Goal: Information Seeking & Learning: Learn about a topic

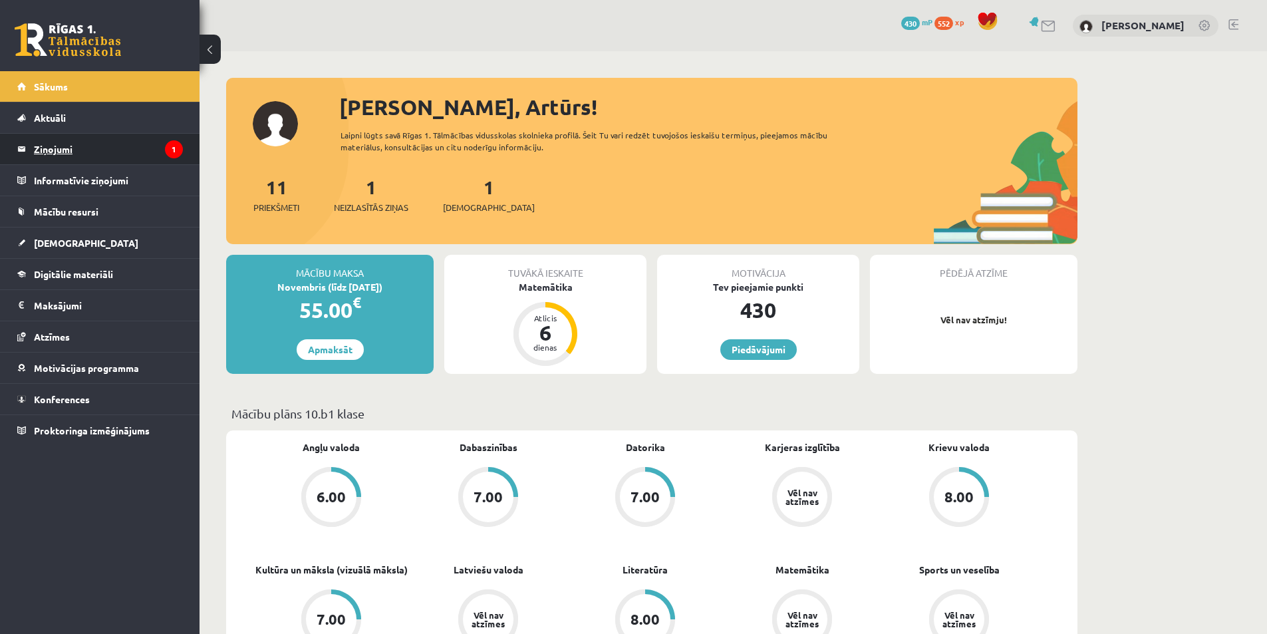
click at [114, 138] on legend "Ziņojumi 1" at bounding box center [108, 149] width 149 height 31
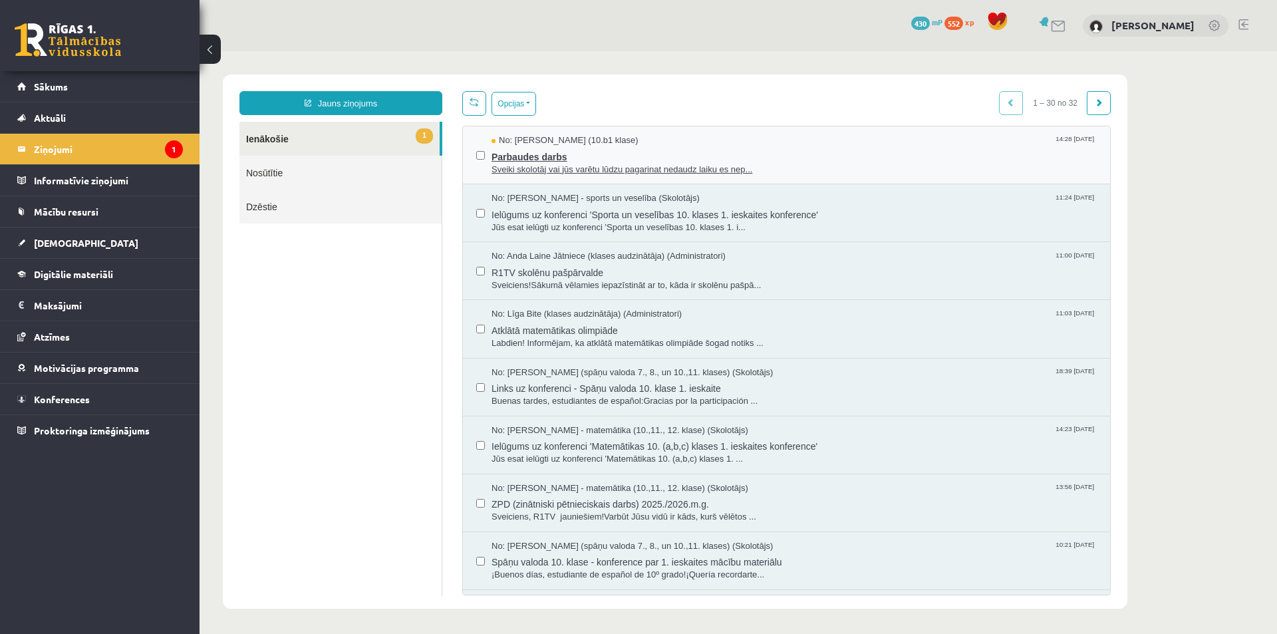
click at [548, 158] on span "Parbaudes darbs" at bounding box center [794, 155] width 605 height 17
click at [528, 157] on span "Parbaudes darbs" at bounding box center [794, 155] width 605 height 17
click at [67, 97] on link "Sākums" at bounding box center [100, 86] width 166 height 31
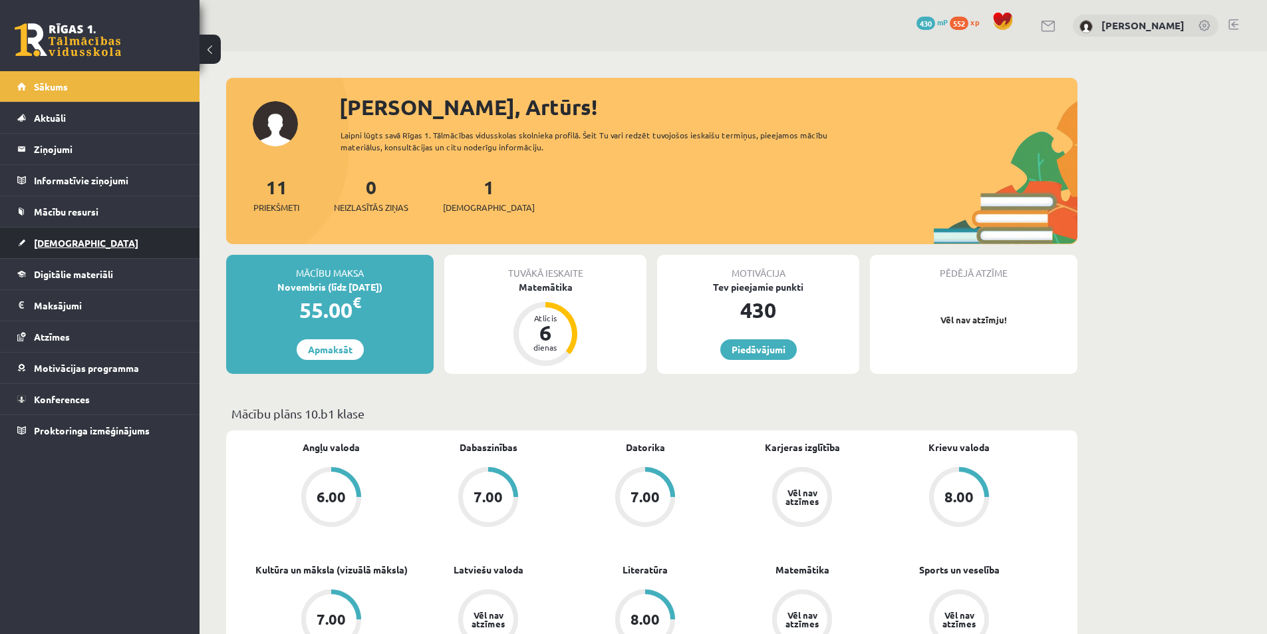
click at [60, 250] on link "[DEMOGRAPHIC_DATA]" at bounding box center [100, 243] width 166 height 31
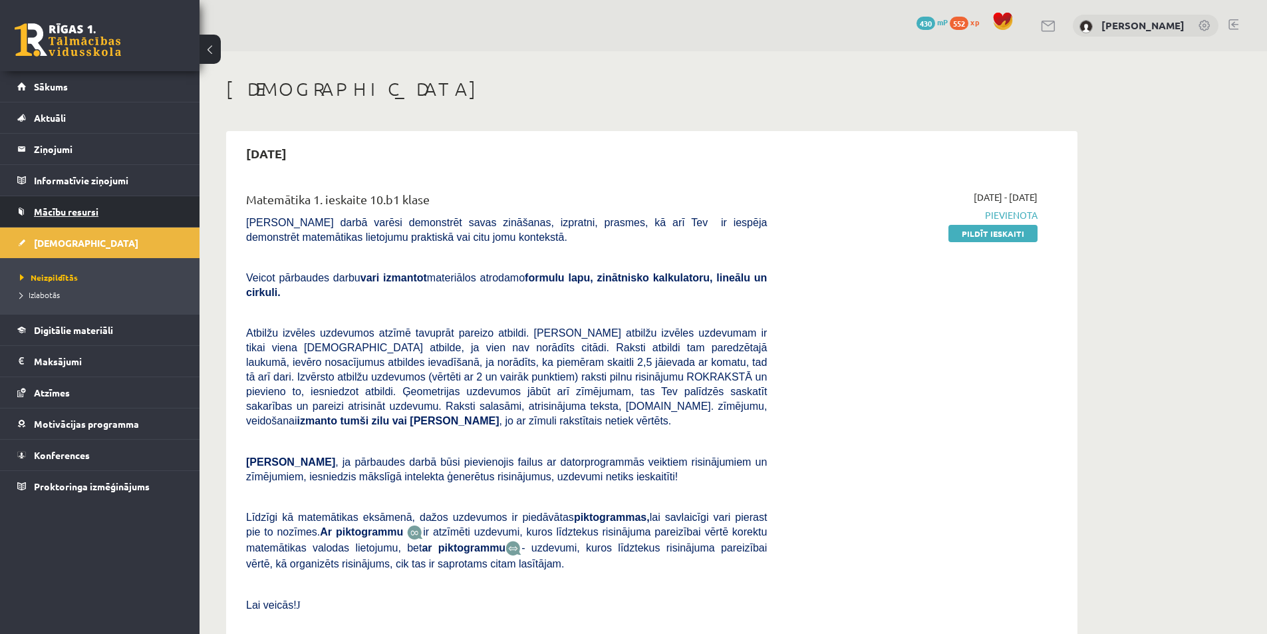
click at [67, 205] on link "Mācību resursi" at bounding box center [100, 211] width 166 height 31
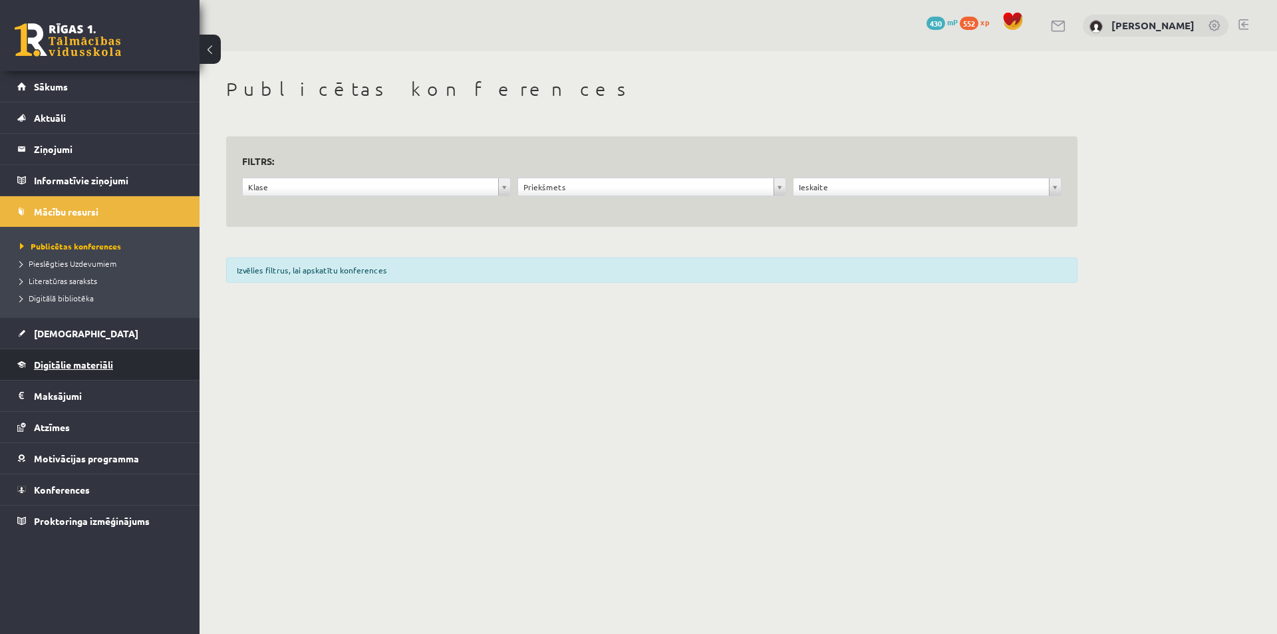
click at [97, 365] on span "Digitālie materiāli" at bounding box center [73, 365] width 79 height 12
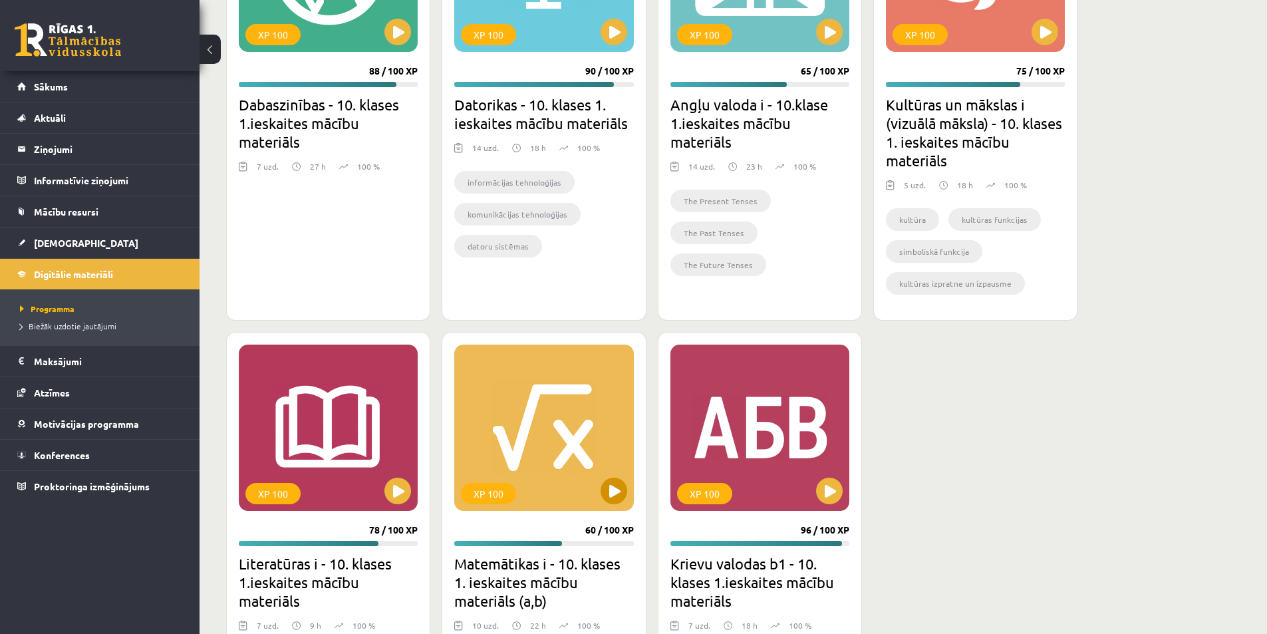
scroll to position [665, 0]
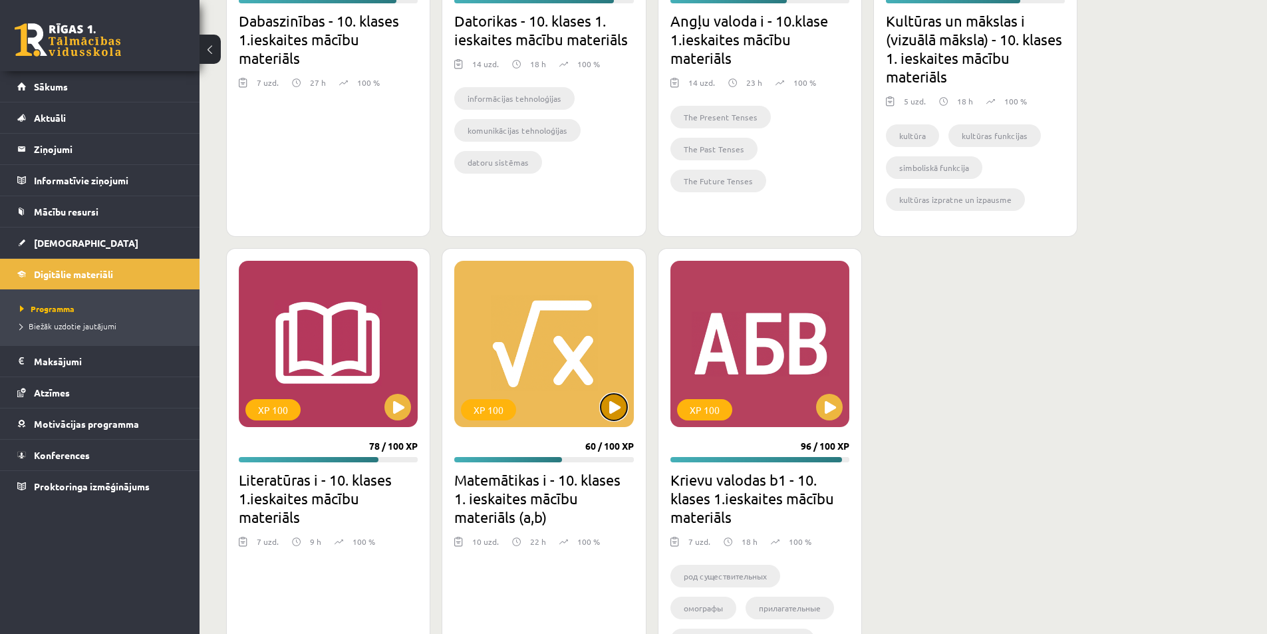
click at [627, 408] on button at bounding box center [614, 407] width 27 height 27
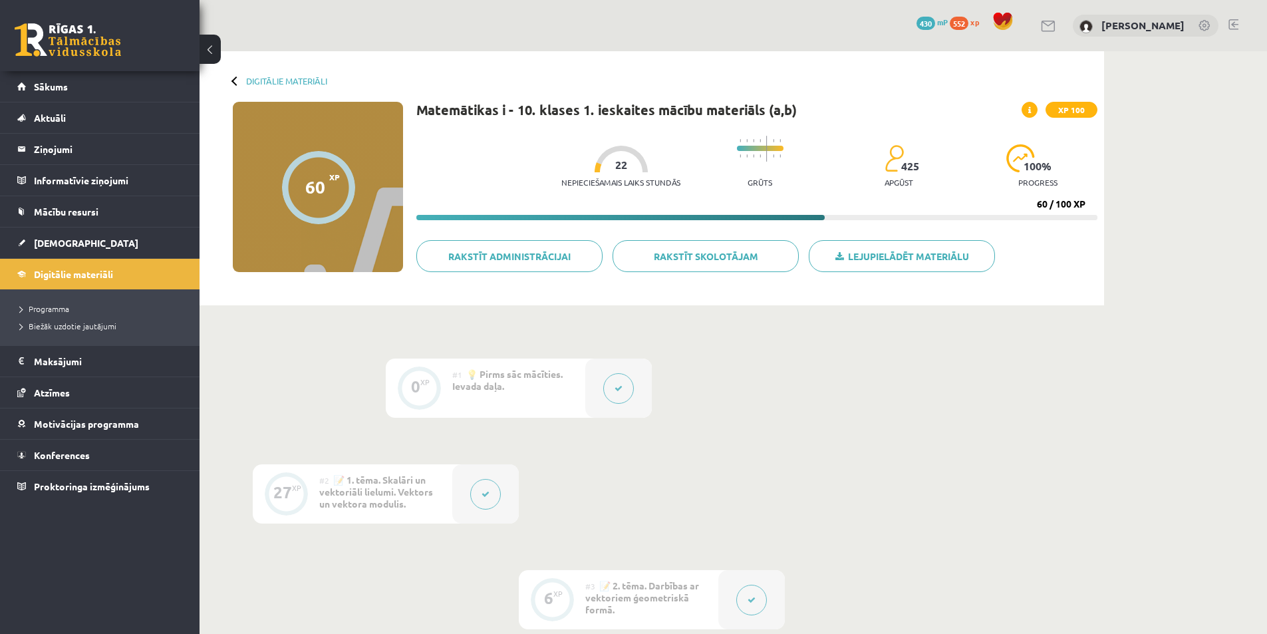
click at [616, 394] on button at bounding box center [618, 388] width 31 height 31
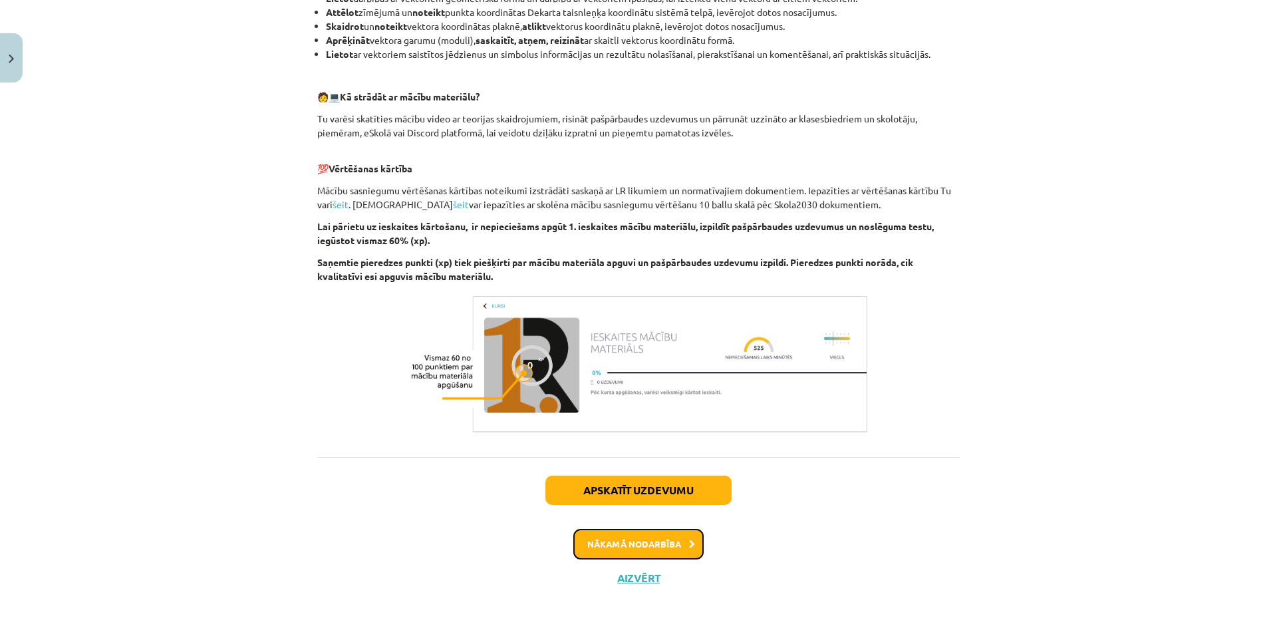
click at [675, 547] on button "Nākamā nodarbība" at bounding box center [639, 544] width 130 height 31
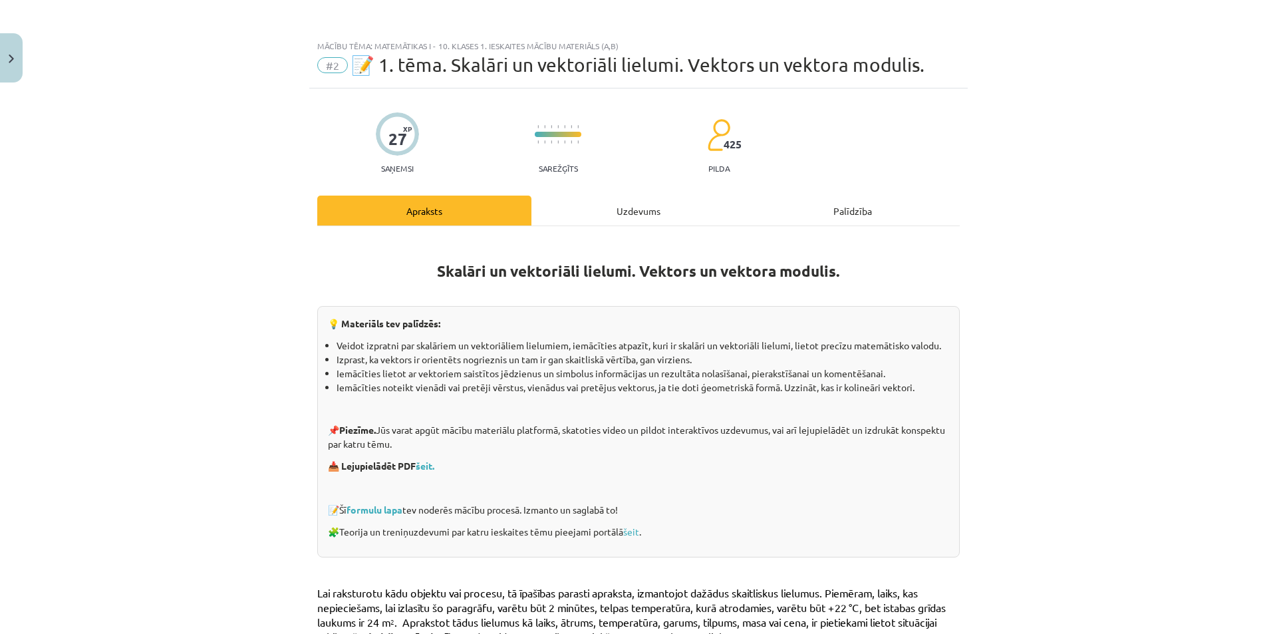
click at [609, 216] on div "Uzdevums" at bounding box center [639, 211] width 214 height 30
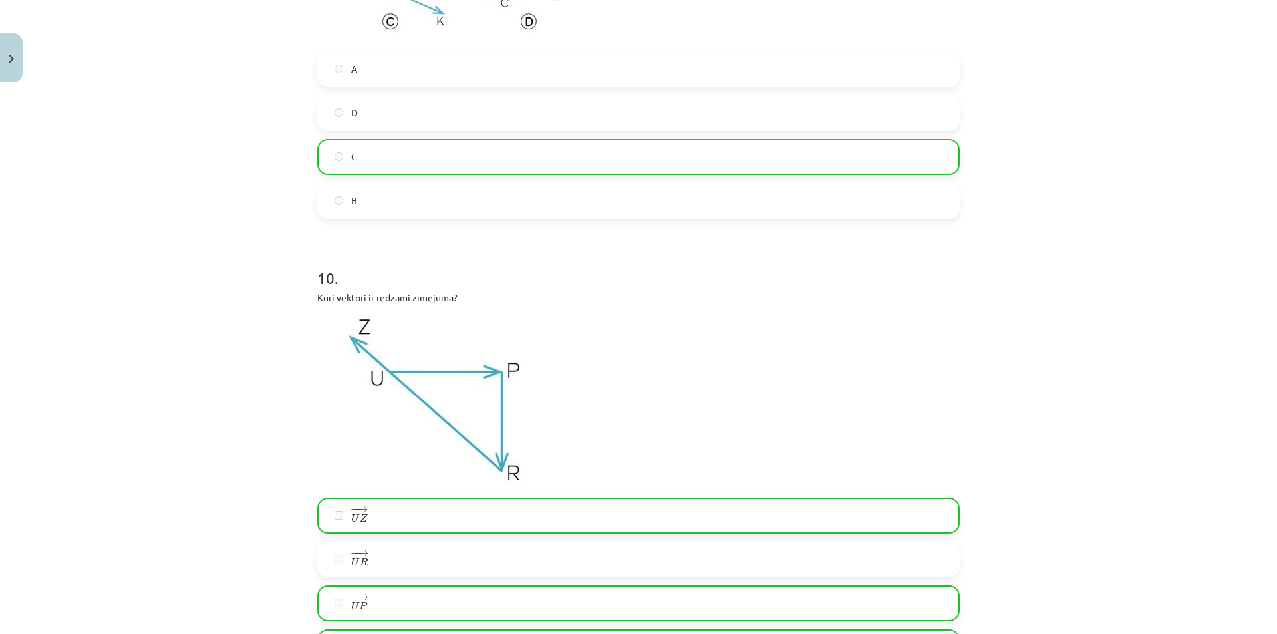
scroll to position [3094, 0]
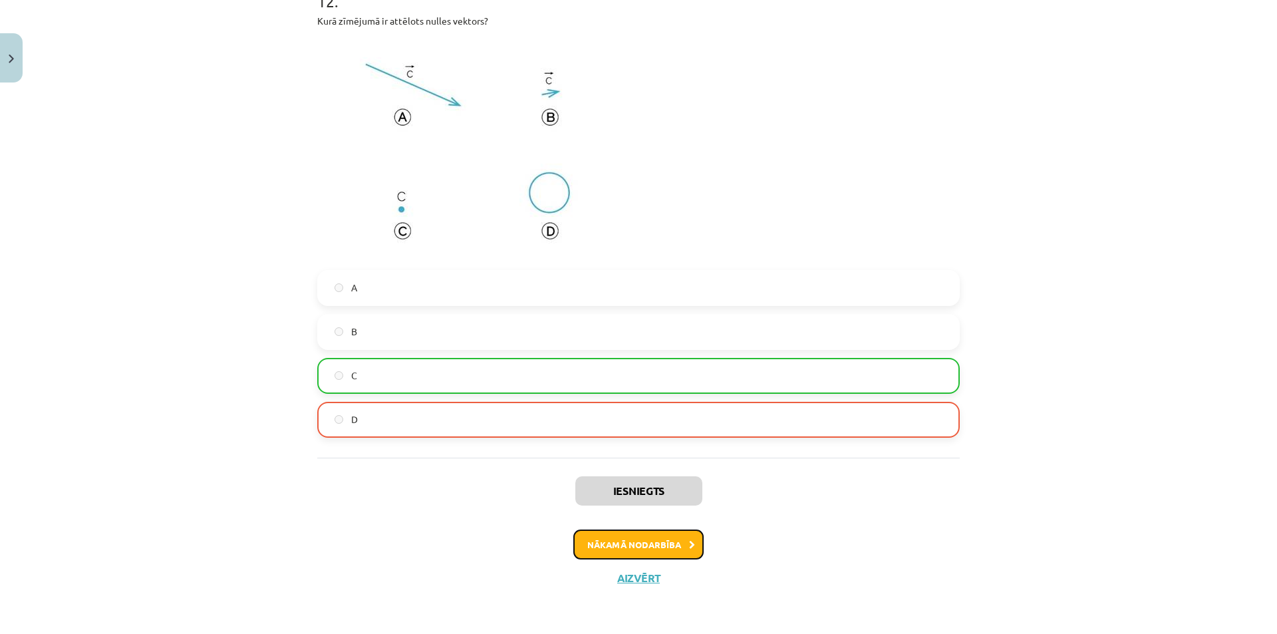
click at [660, 558] on button "Nākamā nodarbība" at bounding box center [639, 545] width 130 height 31
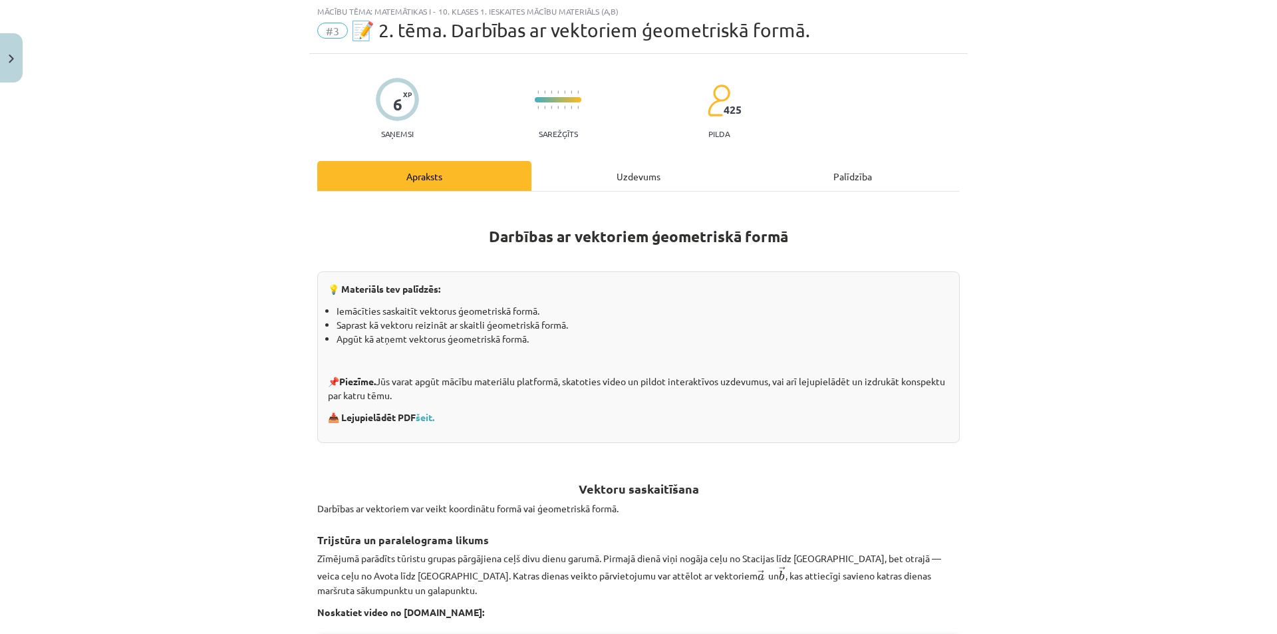
scroll to position [33, 0]
click at [647, 176] on div "Uzdevums" at bounding box center [639, 177] width 214 height 30
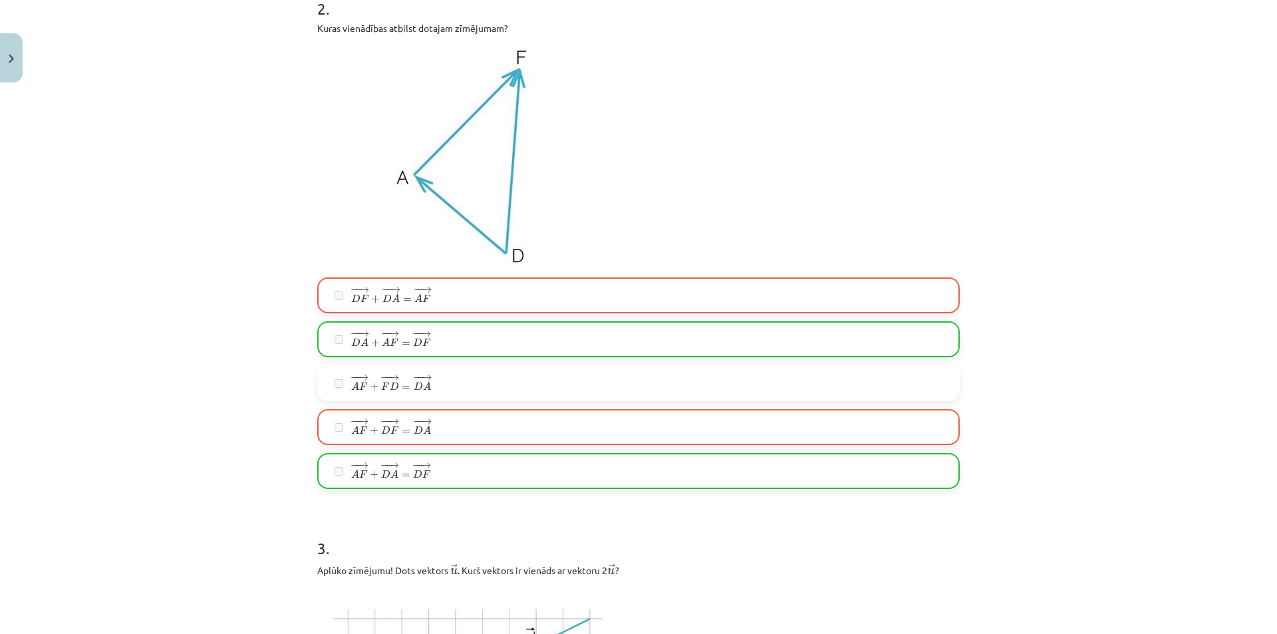
scroll to position [671, 0]
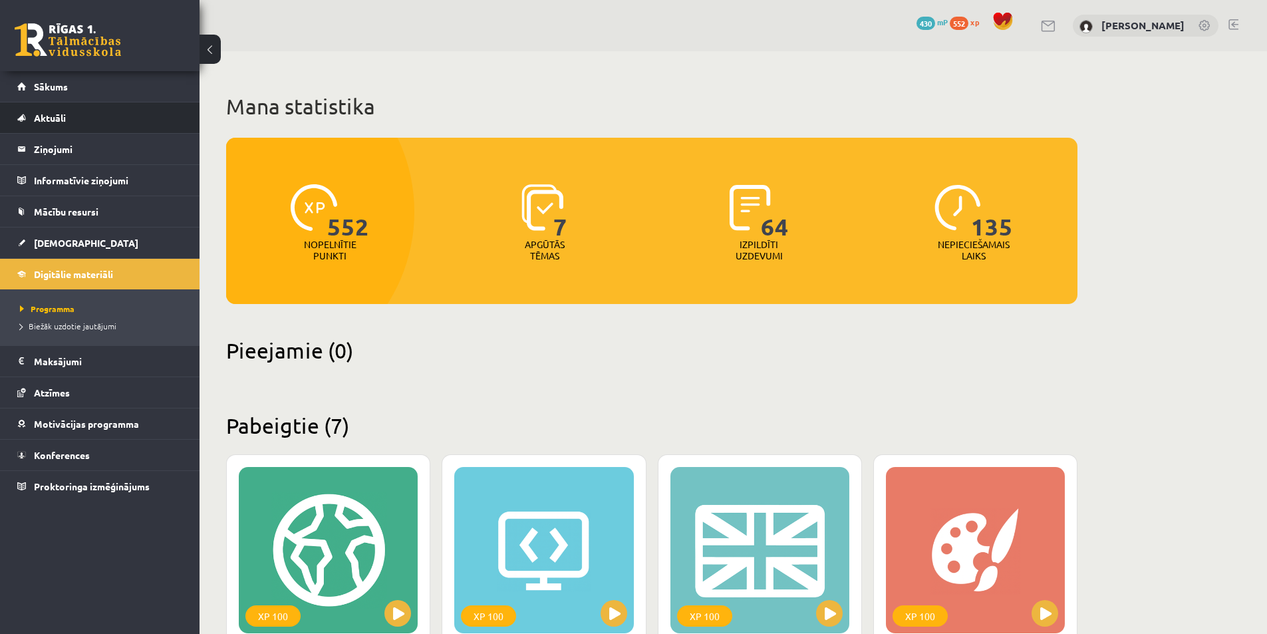
scroll to position [665, 0]
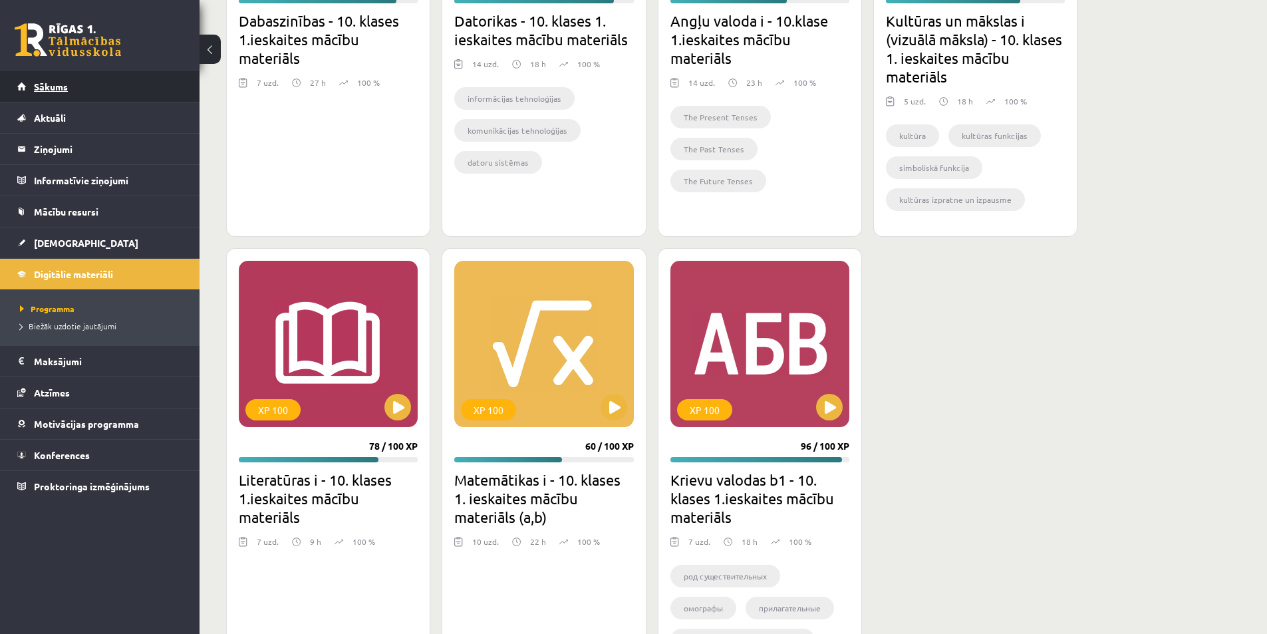
click at [69, 89] on link "Sākums" at bounding box center [100, 86] width 166 height 31
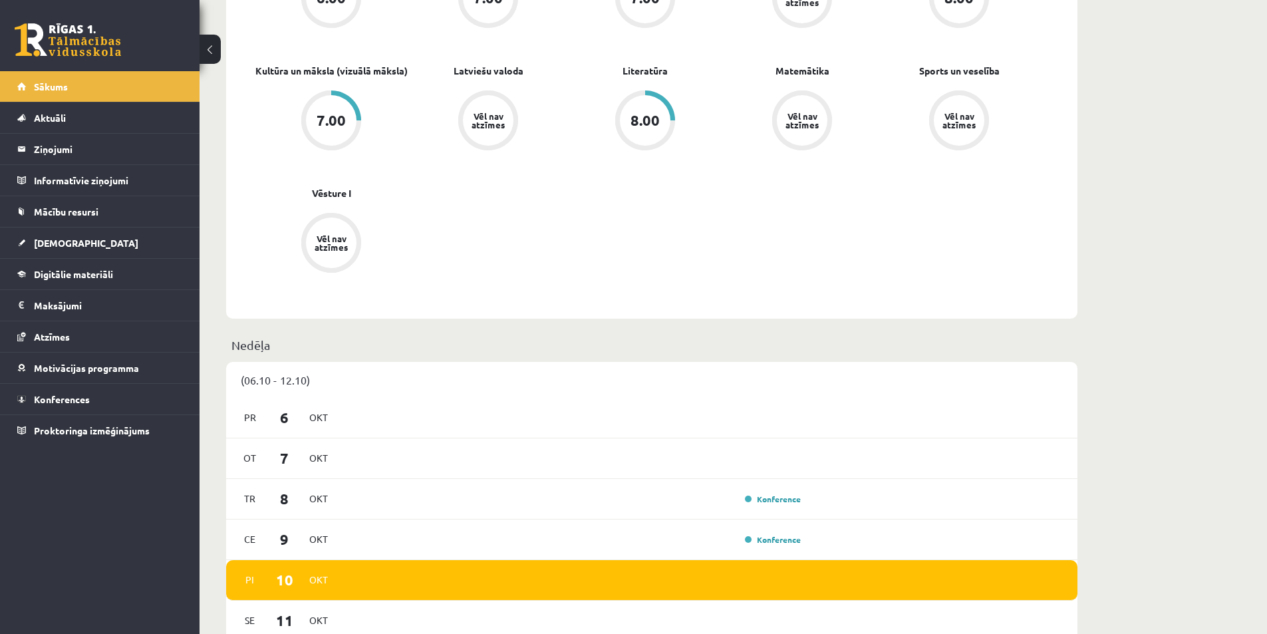
scroll to position [732, 0]
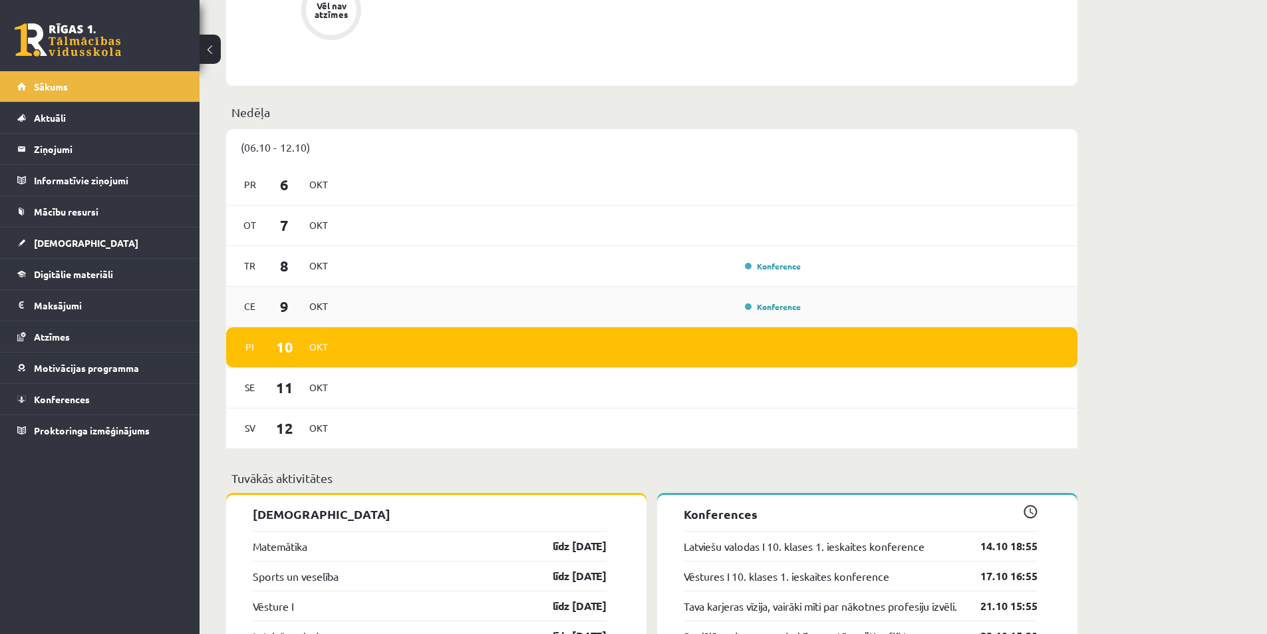
click at [786, 313] on div "Konference" at bounding box center [772, 306] width 67 height 13
click at [96, 278] on span "Digitālie materiāli" at bounding box center [73, 274] width 79 height 12
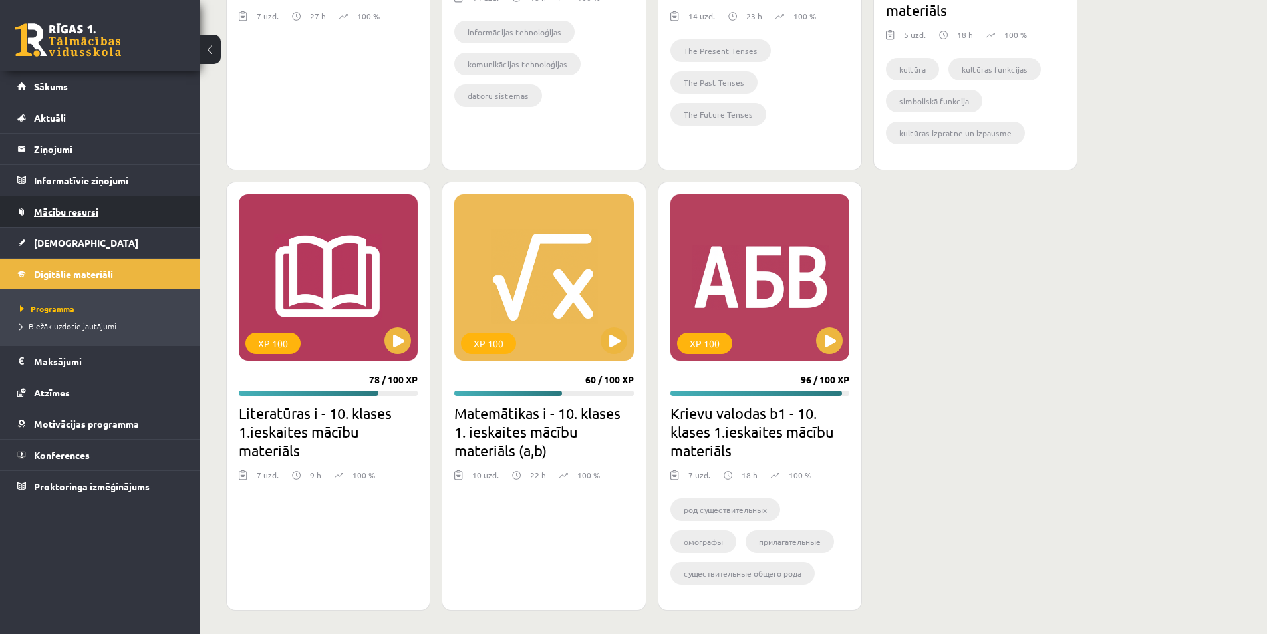
click at [78, 216] on span "Mācību resursi" at bounding box center [66, 212] width 65 height 12
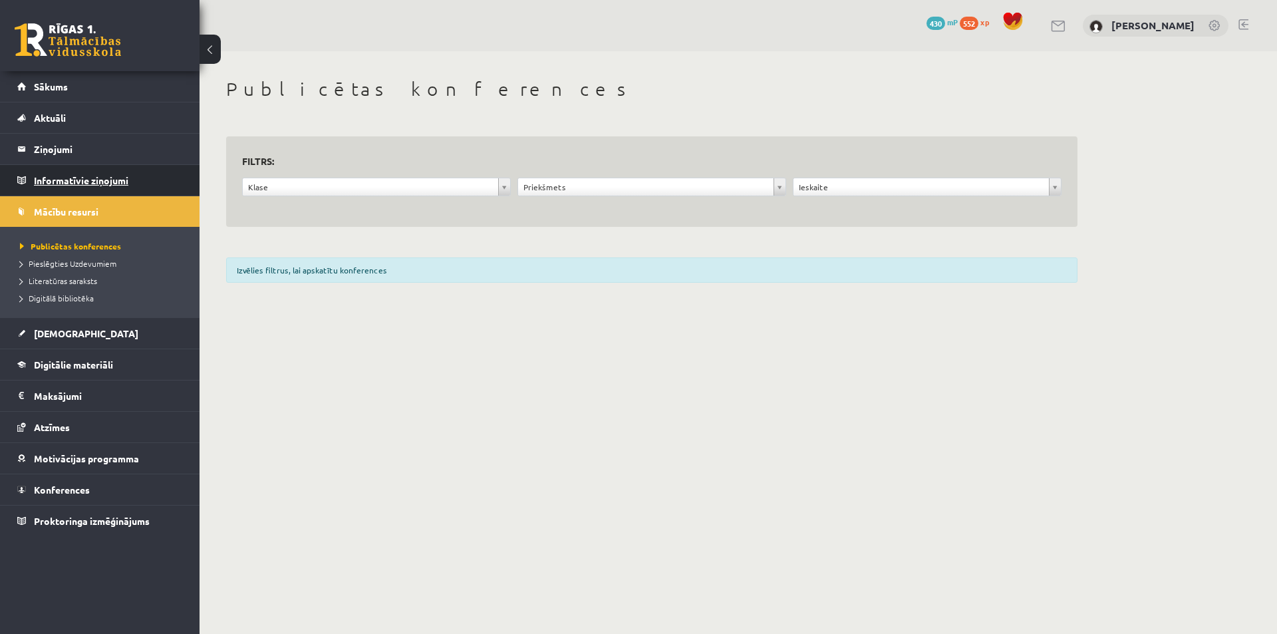
click at [108, 186] on legend "Informatīvie ziņojumi 0" at bounding box center [108, 180] width 149 height 31
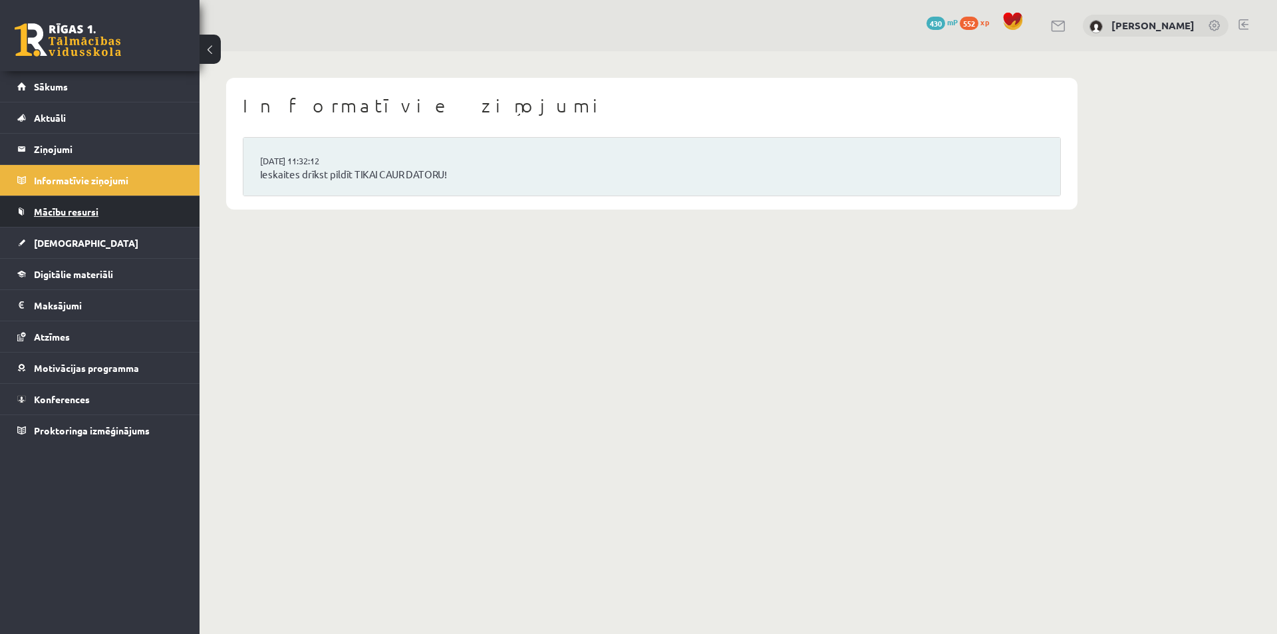
click at [80, 204] on link "Mācību resursi" at bounding box center [100, 211] width 166 height 31
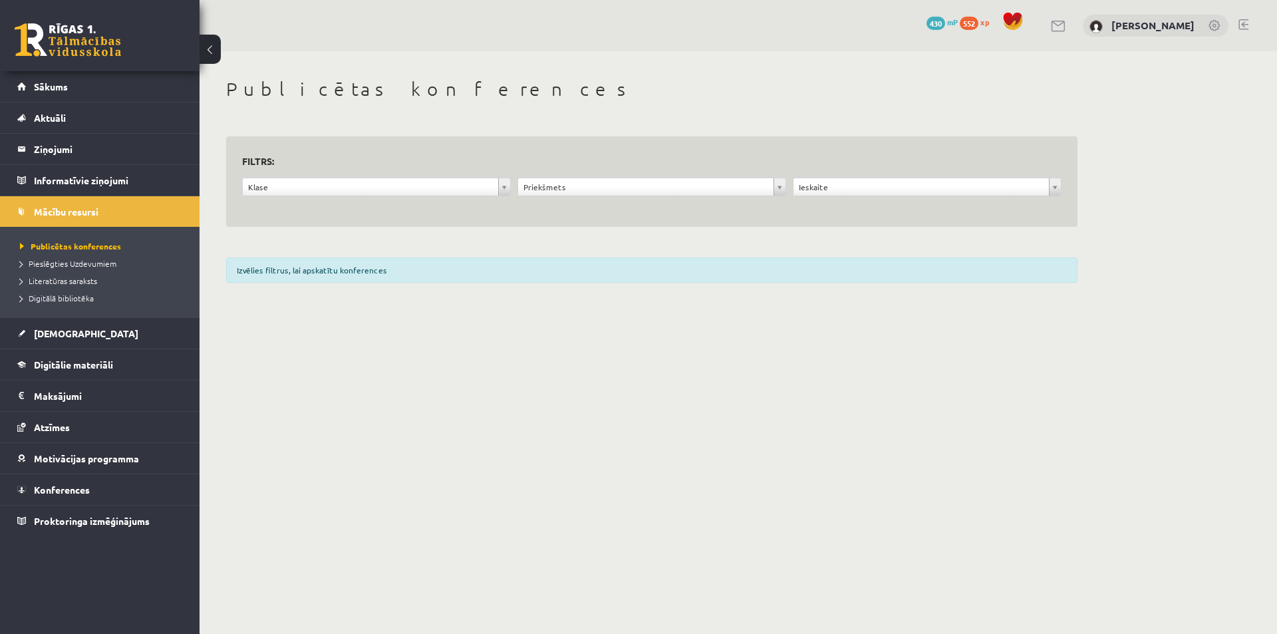
click at [301, 198] on div "**********" at bounding box center [376, 190] width 275 height 25
click at [287, 245] on div "**********" at bounding box center [652, 184] width 905 height 266
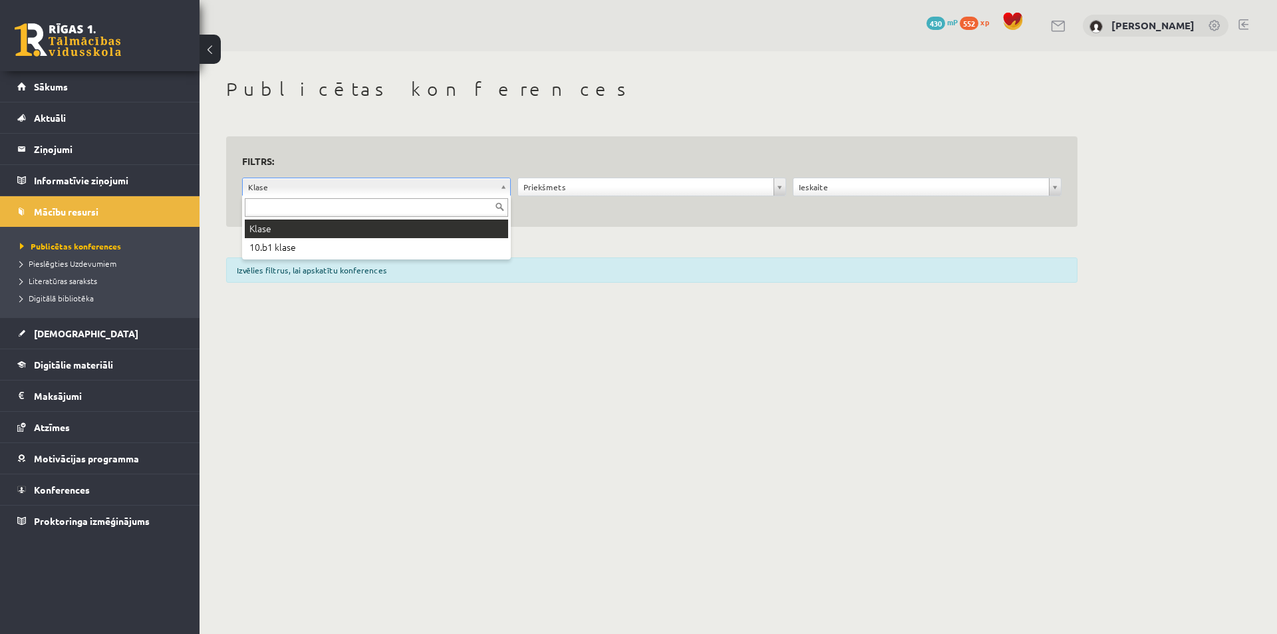
drag, startPoint x: 315, startPoint y: 183, endPoint x: 303, endPoint y: 192, distance: 15.2
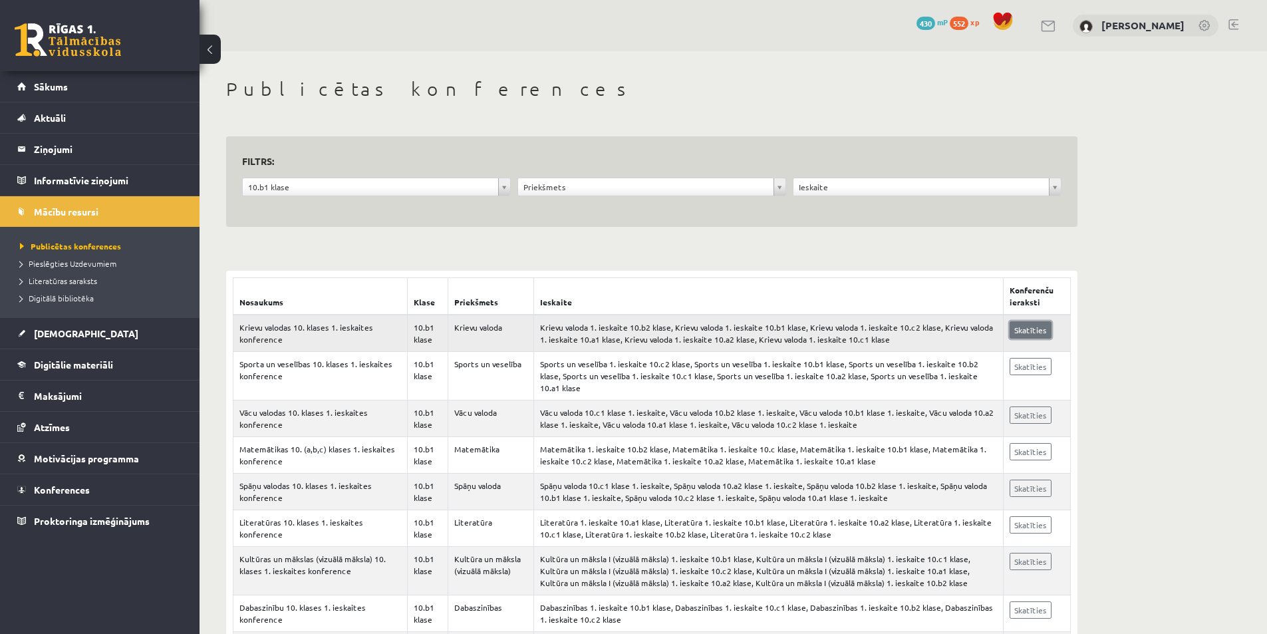
click at [1042, 337] on link "Skatīties" at bounding box center [1031, 329] width 42 height 17
click at [73, 370] on link "Digitālie materiāli" at bounding box center [100, 364] width 166 height 31
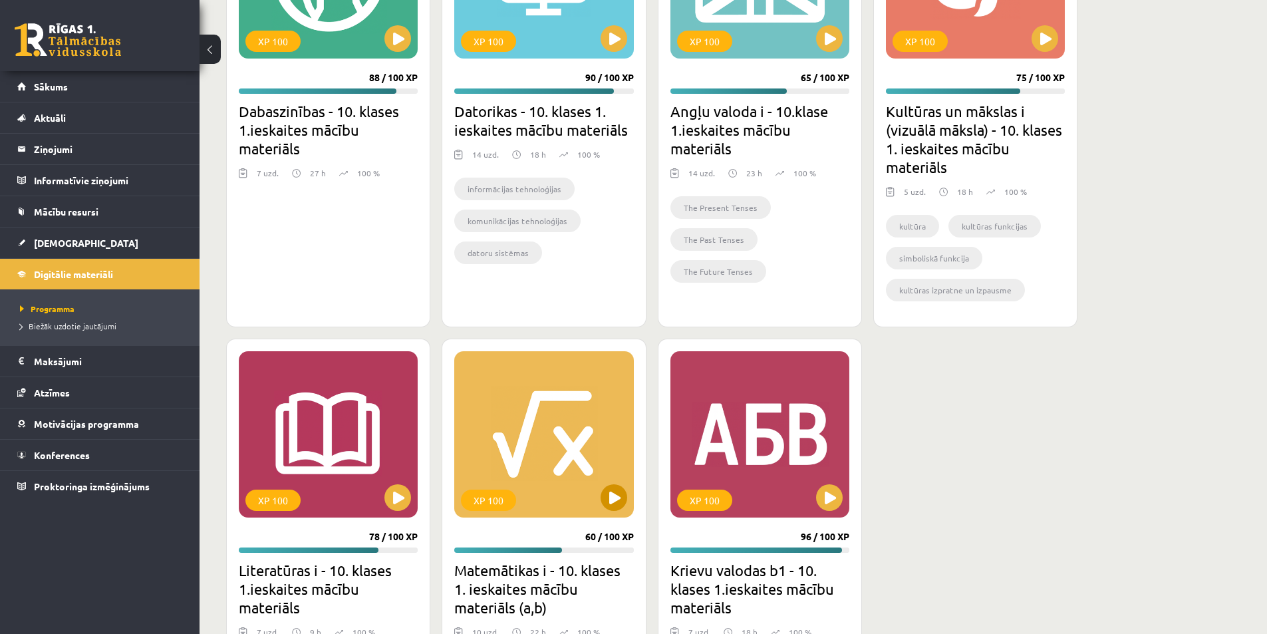
scroll to position [599, 0]
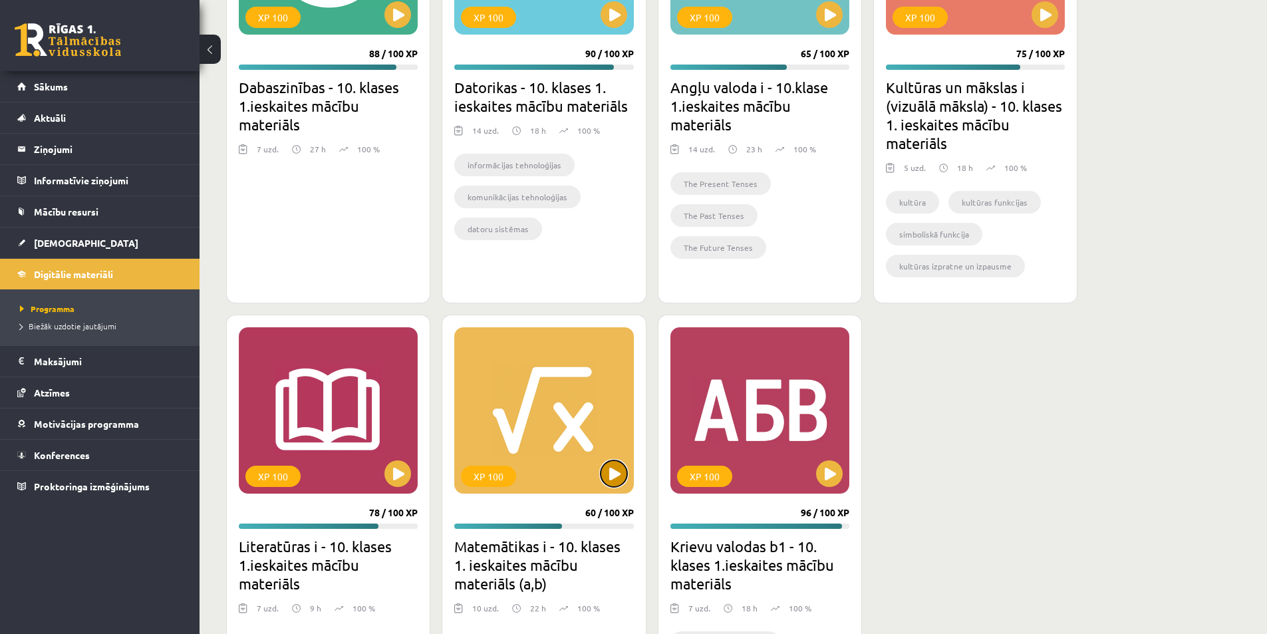
click at [617, 473] on button at bounding box center [614, 473] width 27 height 27
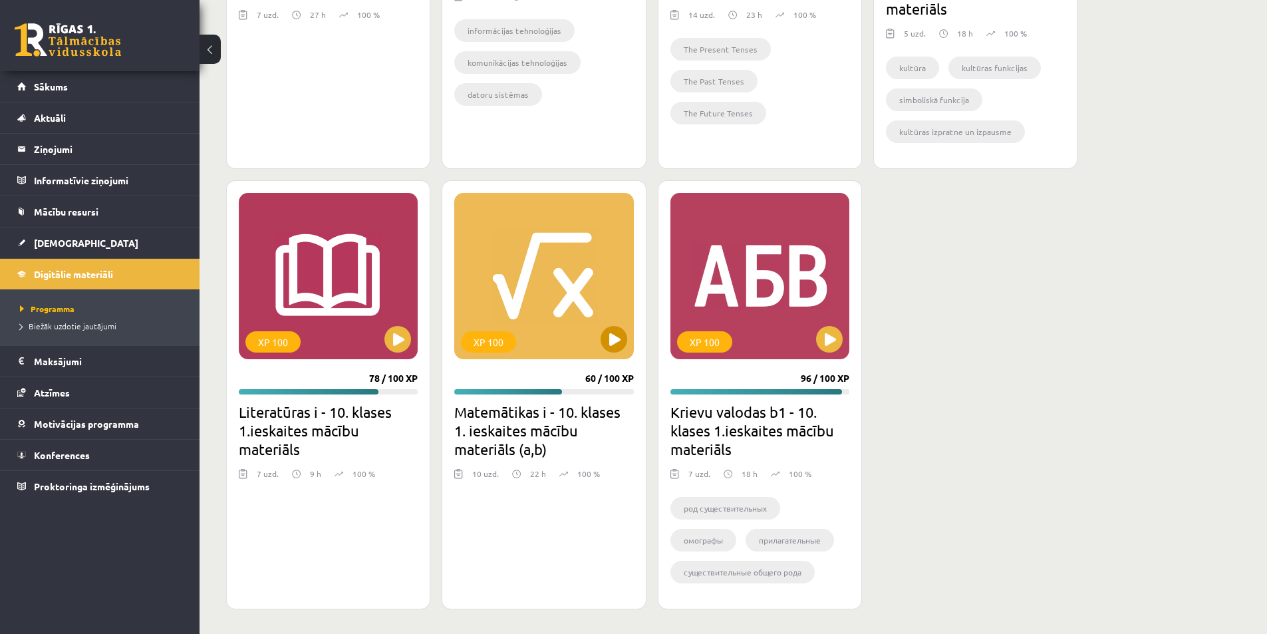
scroll to position [735, 0]
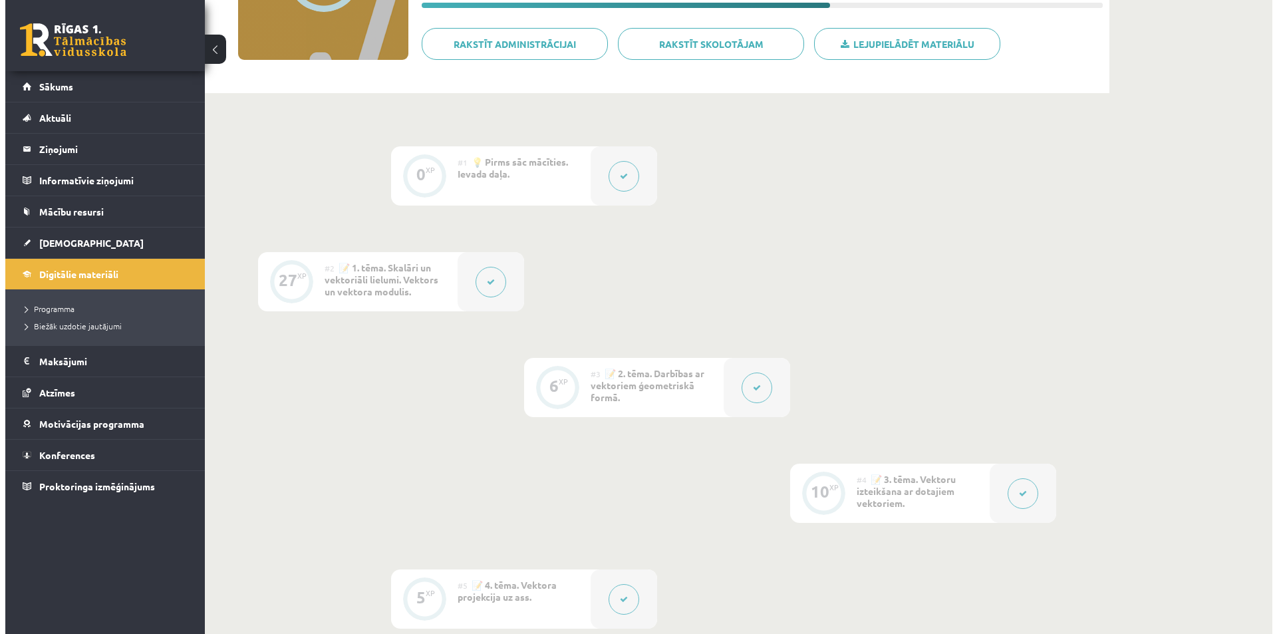
scroll to position [200, 0]
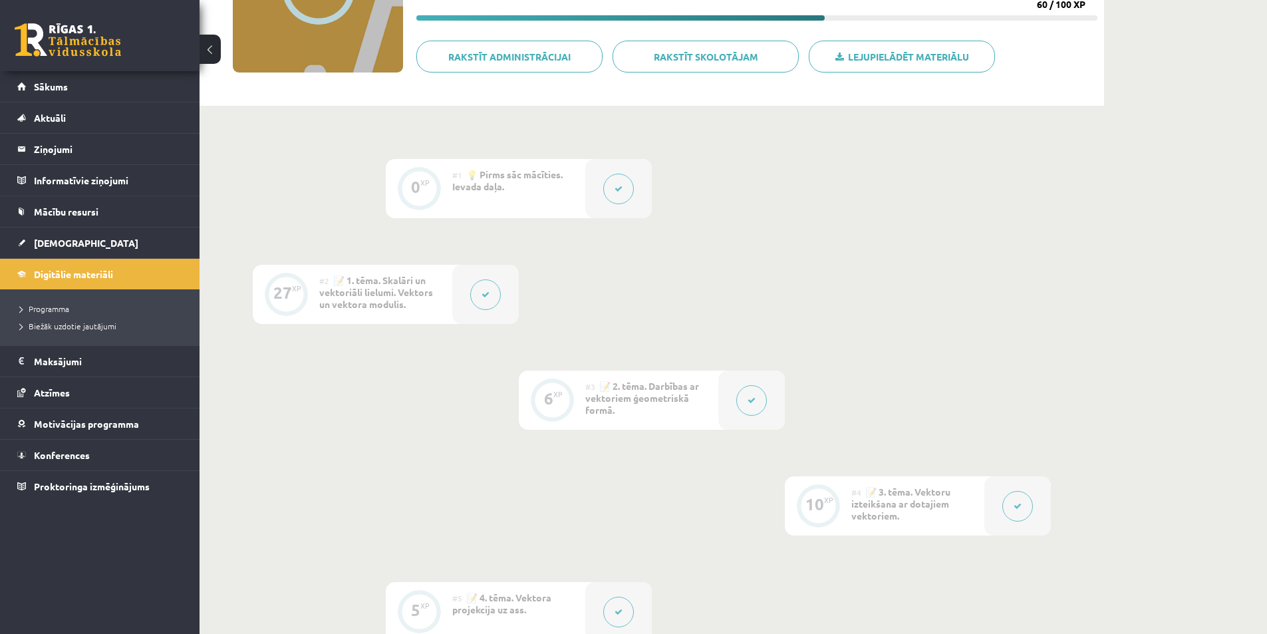
click at [496, 297] on button at bounding box center [485, 294] width 31 height 31
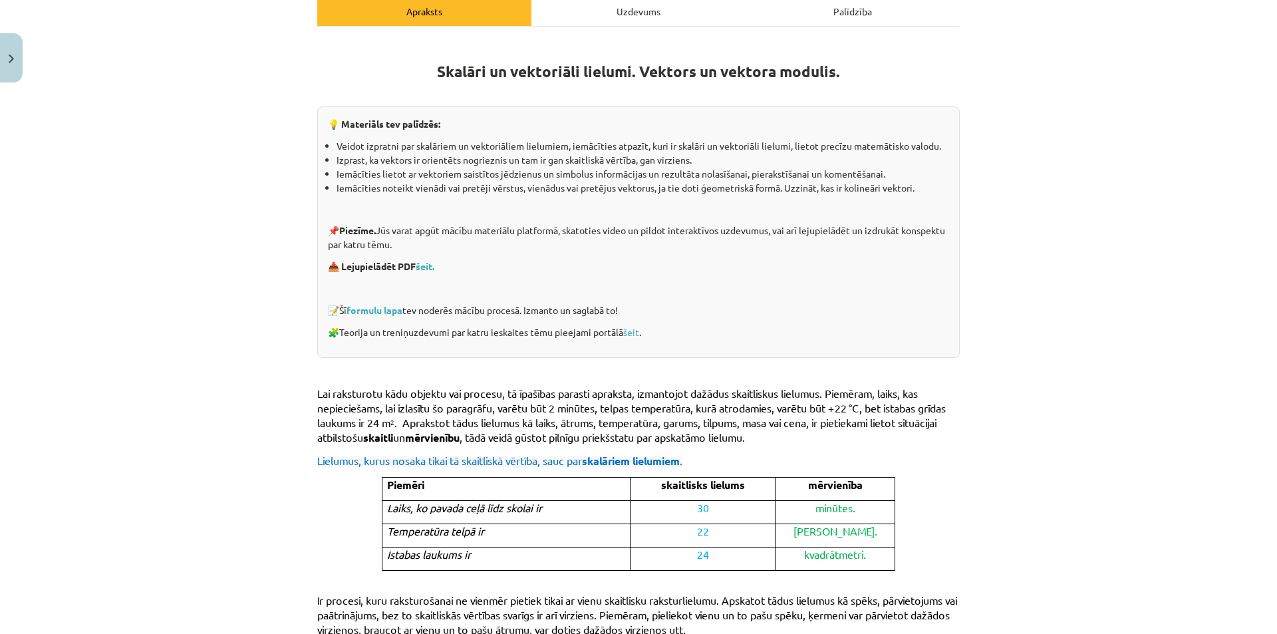
click at [633, 33] on div "Skalāri un vektoriāli lielumi. Vektors un vektora modulis. 💡 Materiāls tev palī…" at bounding box center [638, 532] width 643 height 1011
click at [644, 21] on div "Uzdevums" at bounding box center [639, 11] width 214 height 30
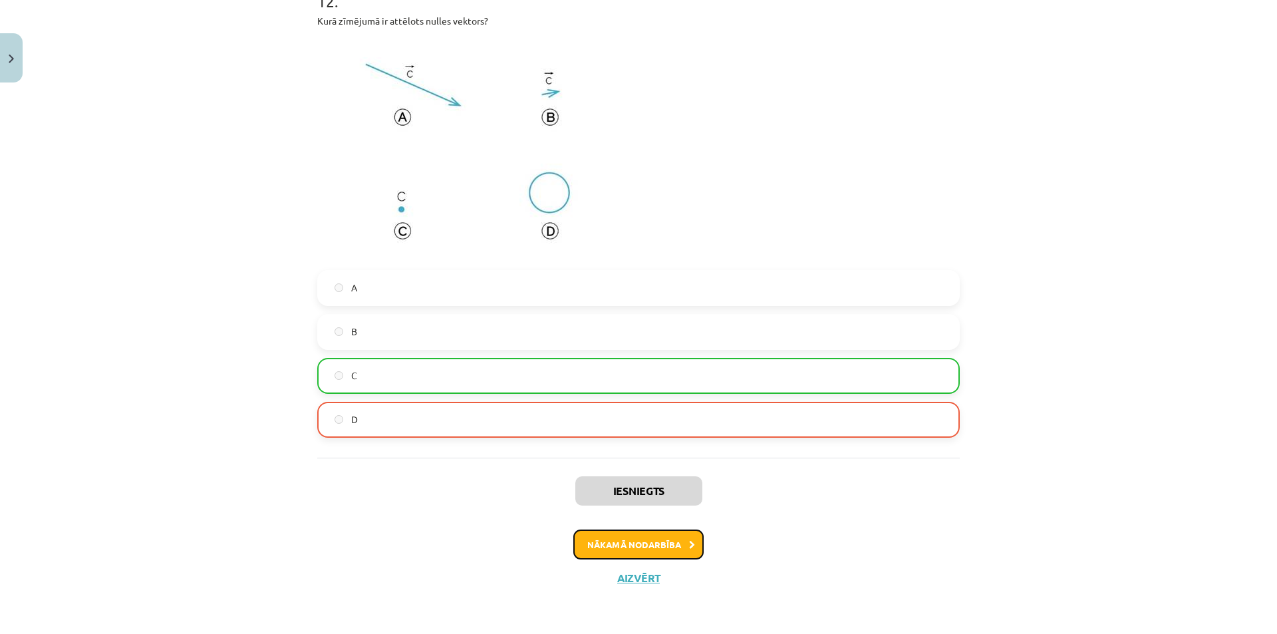
click at [672, 536] on button "Nākamā nodarbība" at bounding box center [639, 545] width 130 height 31
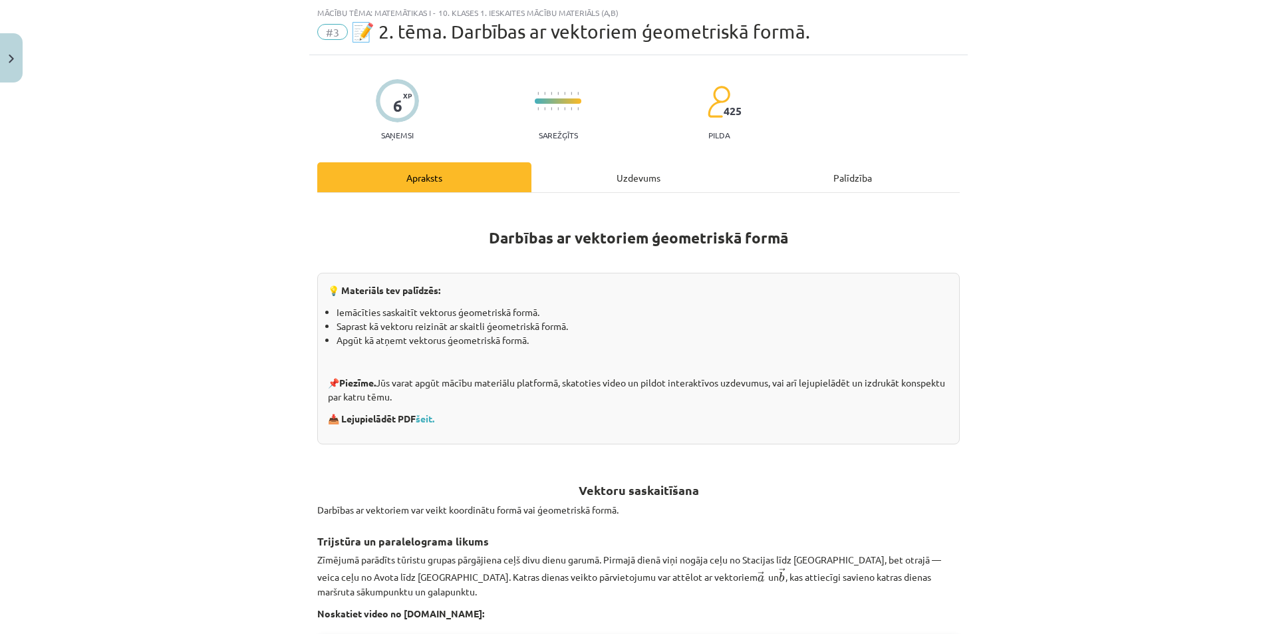
click at [644, 190] on div "Uzdevums" at bounding box center [639, 177] width 214 height 30
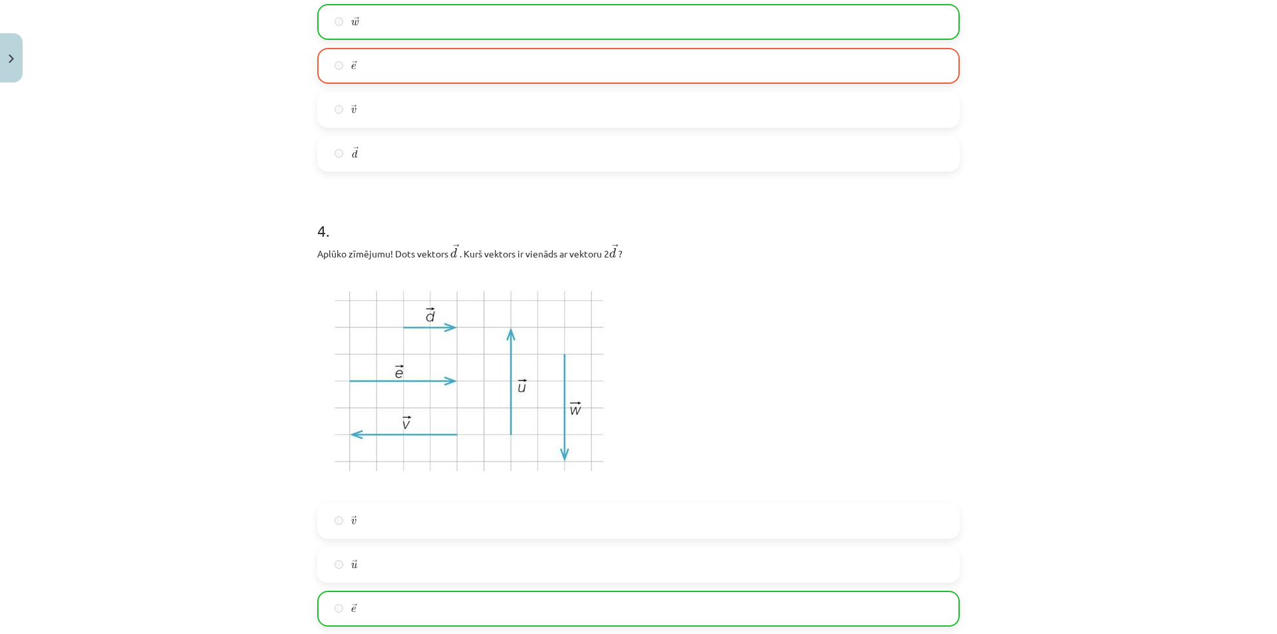
scroll to position [1630, 0]
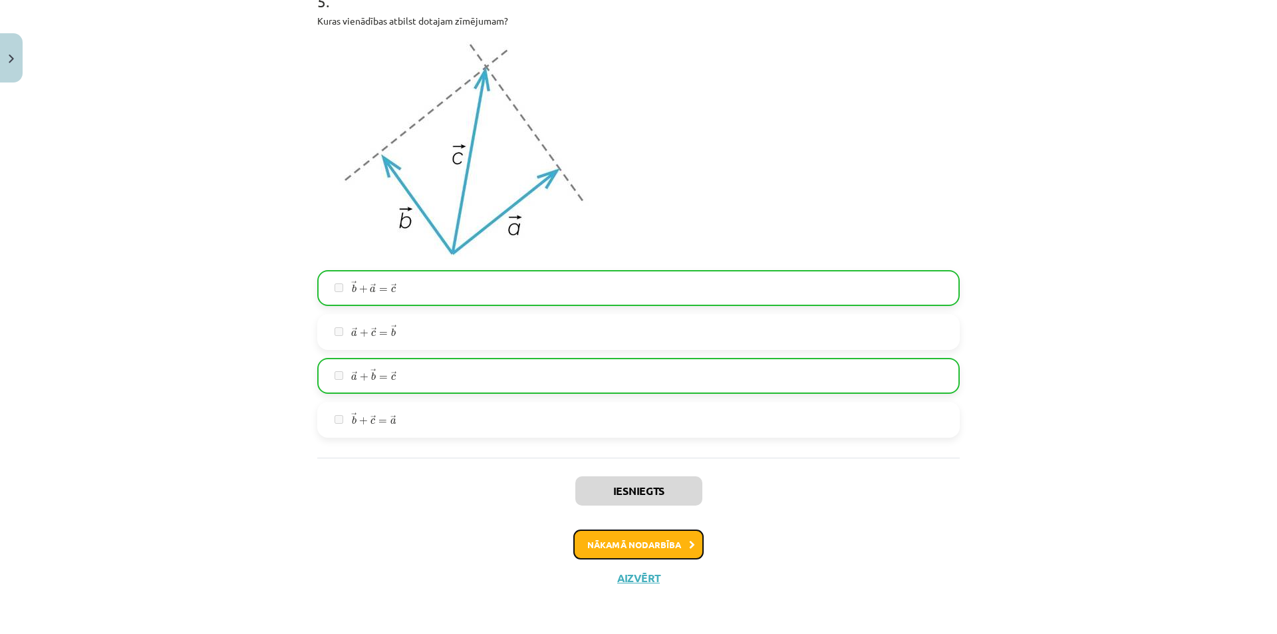
click at [668, 546] on button "Nākamā nodarbība" at bounding box center [639, 545] width 130 height 31
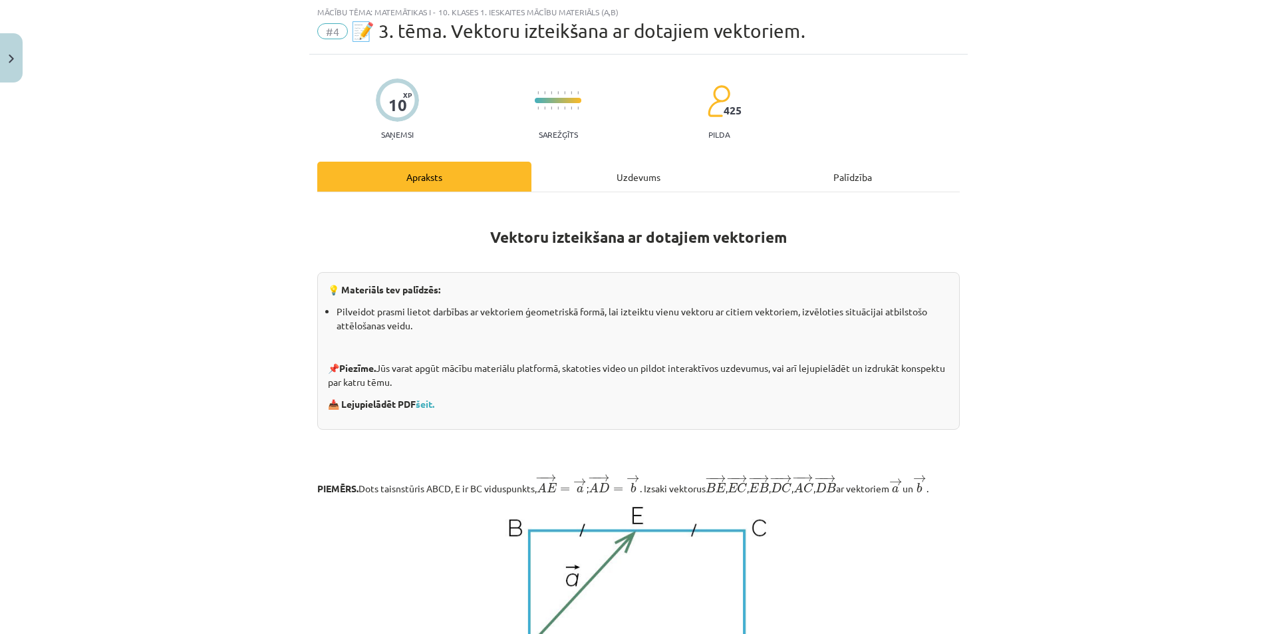
scroll to position [33, 0]
click at [624, 186] on div "Uzdevums" at bounding box center [639, 177] width 214 height 30
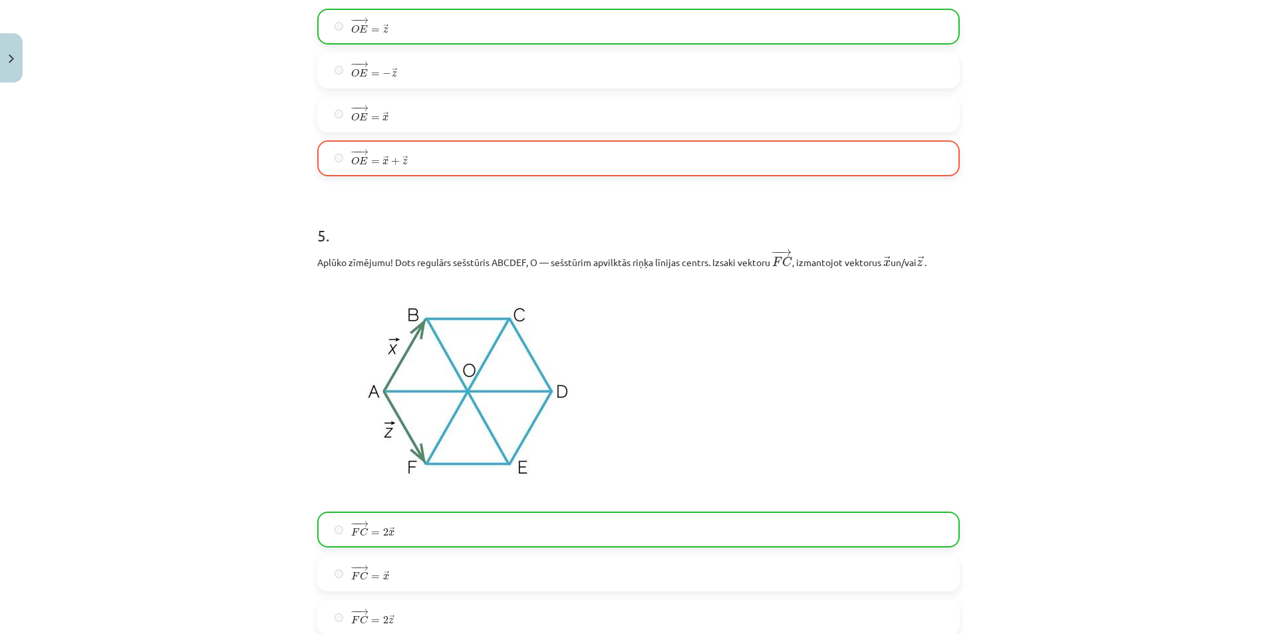
scroll to position [2398, 0]
